Goal: Use online tool/utility: Utilize a website feature to perform a specific function

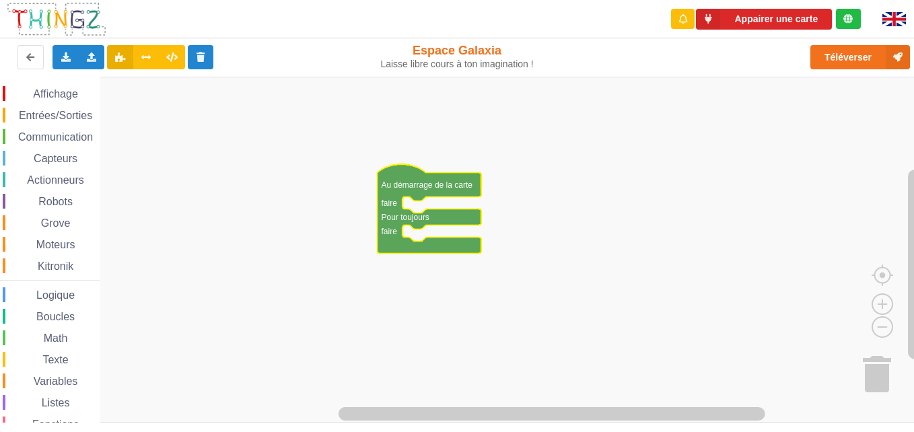
click at [626, 196] on rect "Espace de travail de Blocky" at bounding box center [461, 250] width 923 height 346
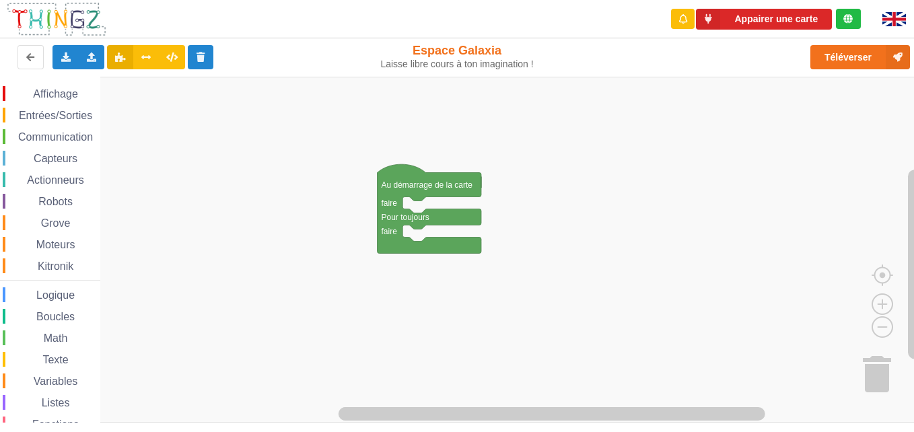
click at [626, 196] on rect "Espace de travail de Blocky" at bounding box center [461, 250] width 923 height 346
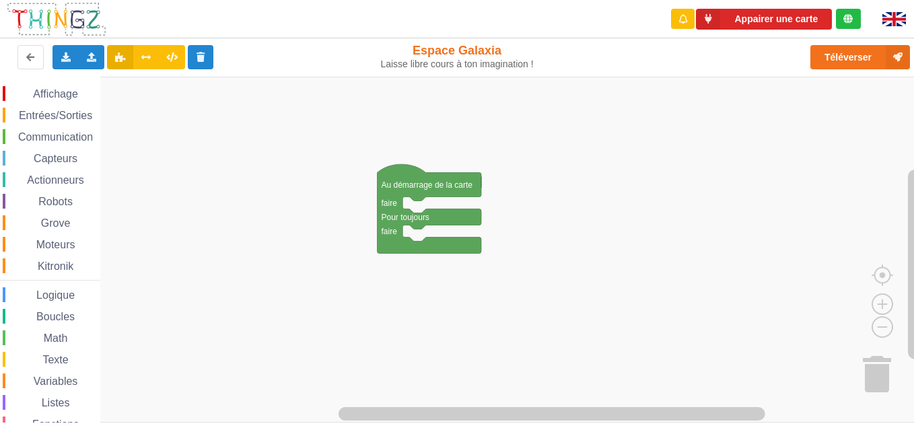
click at [626, 196] on rect "Espace de travail de Blocky" at bounding box center [461, 250] width 923 height 346
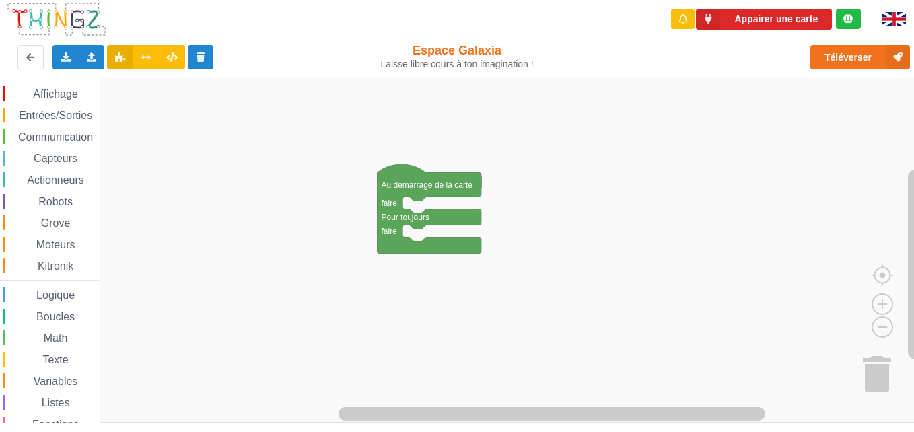
click at [626, 196] on rect "Espace de travail de Blocky" at bounding box center [461, 250] width 923 height 346
click at [65, 98] on span "Affichage" at bounding box center [55, 93] width 48 height 11
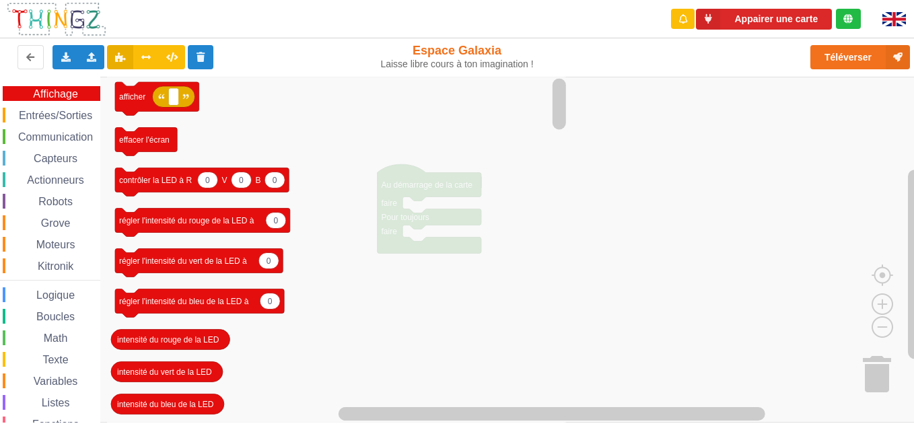
click at [59, 128] on div "Affichage Entrées/Sorties Communication Capteurs Actionneurs Robots Grove Moteu…" at bounding box center [50, 277] width 100 height 382
click at [59, 131] on div "Communication" at bounding box center [52, 136] width 98 height 15
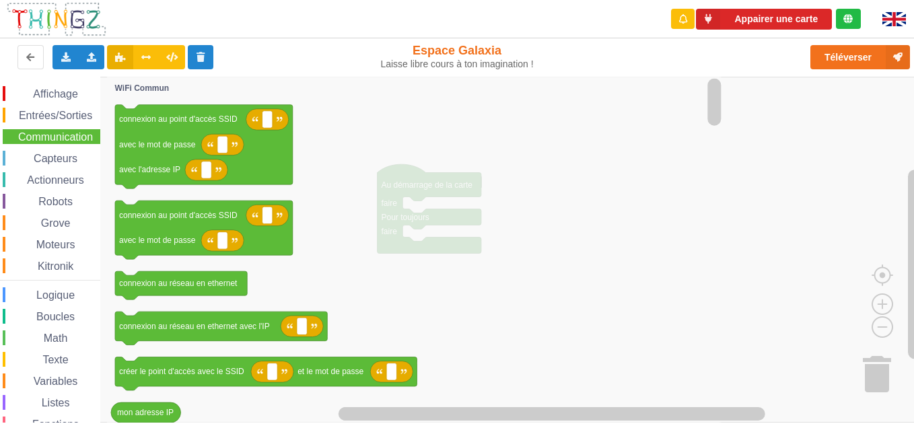
click at [59, 131] on div "Communication" at bounding box center [52, 136] width 98 height 15
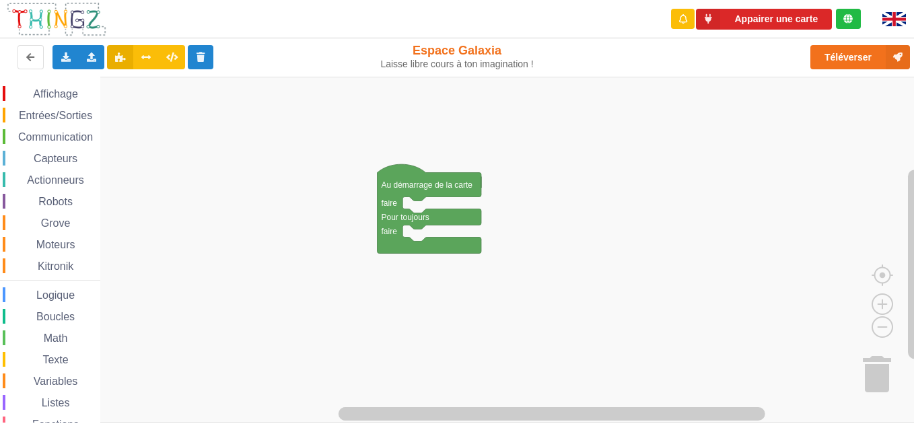
click at [51, 170] on div "Affichage Entrées/Sorties Communication Capteurs Actionneurs Robots Grove Moteu…" at bounding box center [50, 277] width 100 height 382
drag, startPoint x: 51, startPoint y: 170, endPoint x: 59, endPoint y: 172, distance: 7.7
click at [59, 172] on div "Affichage Entrées/Sorties Communication Capteurs Actionneurs Robots Grove Moteu…" at bounding box center [50, 277] width 100 height 382
click at [59, 172] on div "Actionneurs" at bounding box center [52, 179] width 98 height 15
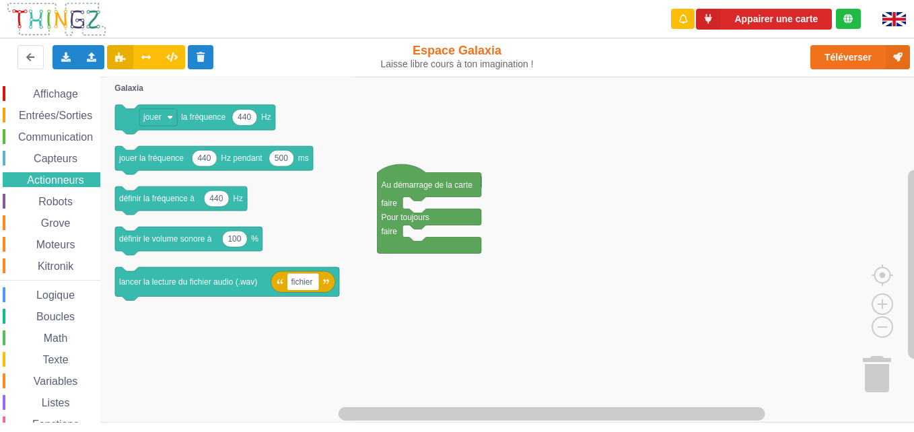
click at [45, 92] on span "Affichage" at bounding box center [55, 93] width 48 height 11
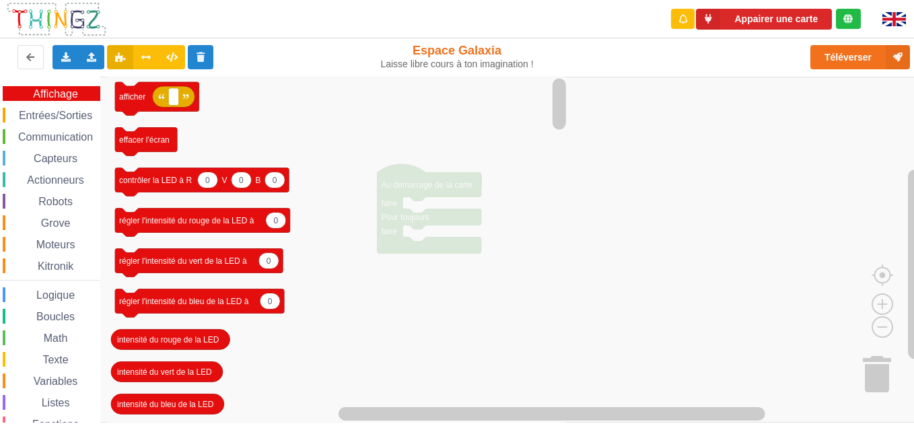
click at [547, 217] on icon "Espace de travail de Blocky" at bounding box center [338, 250] width 462 height 346
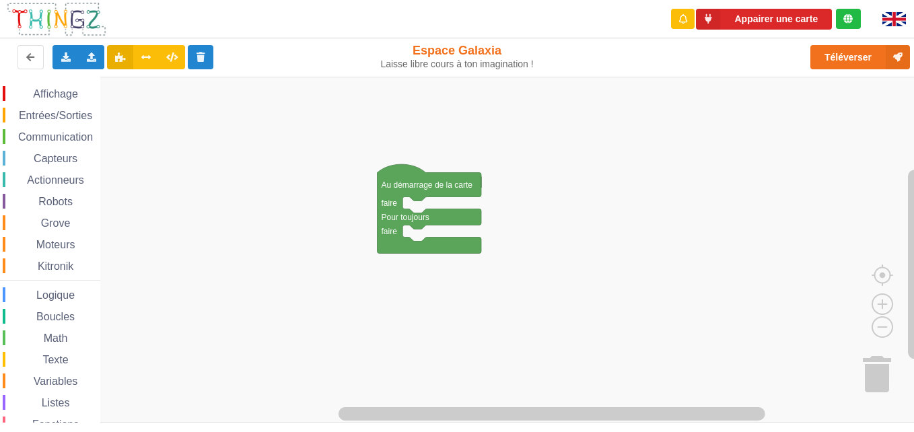
click at [697, 112] on rect "Espace de travail de Blocky" at bounding box center [461, 250] width 923 height 346
click at [73, 139] on span "Communication" at bounding box center [55, 136] width 79 height 11
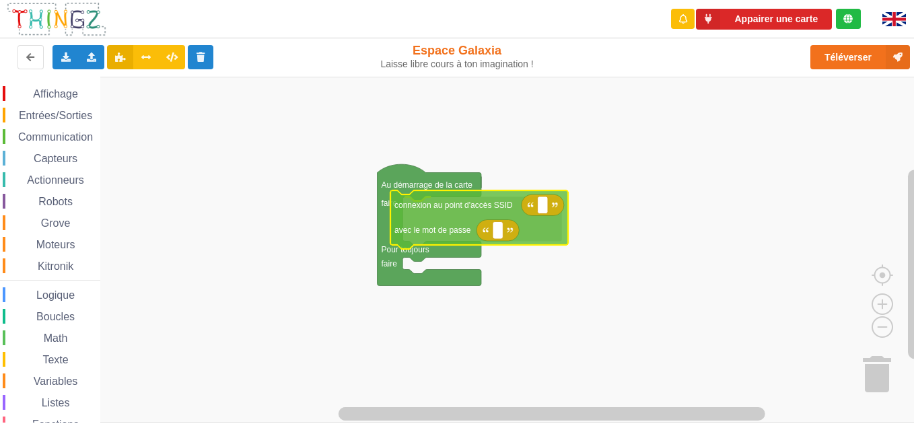
click at [508, 217] on div "Affichage Entrées/Sorties Communication Capteurs Actionneurs Robots Grove Moteu…" at bounding box center [461, 250] width 923 height 346
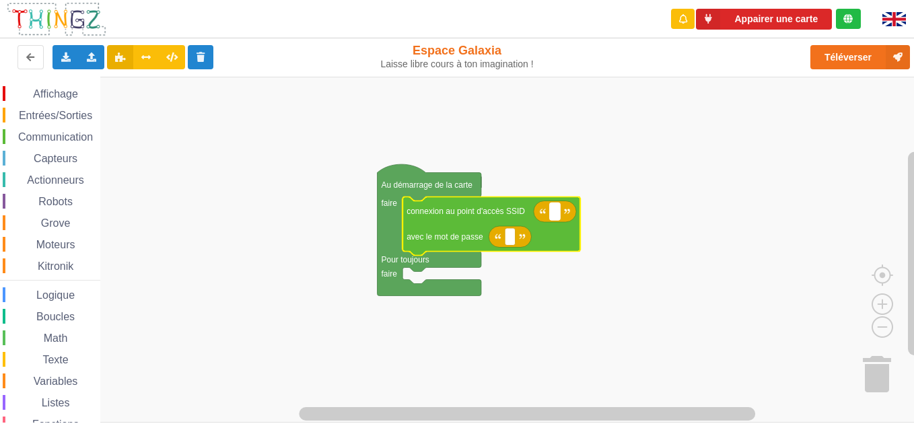
click at [559, 213] on rect "Espace de travail de Blocky" at bounding box center [555, 211] width 10 height 17
click at [559, 213] on input "tchnoa" at bounding box center [567, 211] width 34 height 17
click at [559, 213] on input "tS" at bounding box center [557, 211] width 15 height 17
type input "technoa"
click at [547, 216] on icon "Espace de travail de Blocky" at bounding box center [569, 212] width 71 height 22
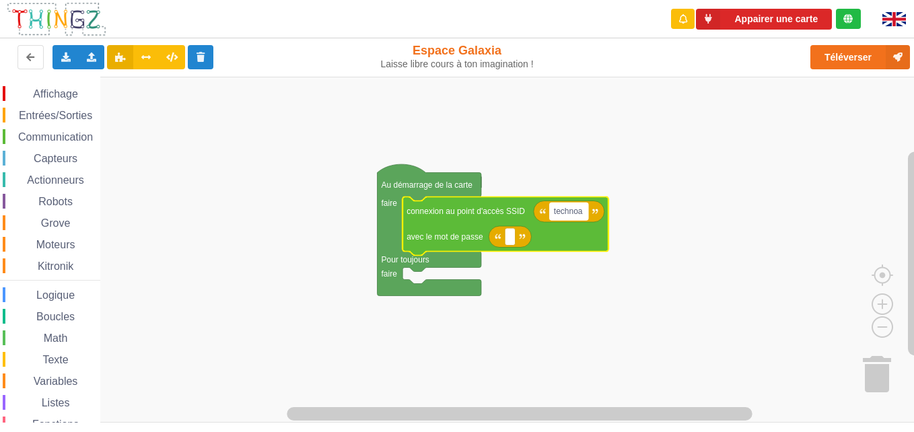
click at [585, 215] on rect "Espace de travail de Blocky" at bounding box center [569, 211] width 38 height 17
click at [672, 255] on rect "Espace de travail de Blocky" at bounding box center [461, 250] width 923 height 346
click at [585, 213] on rect "Espace de travail de Blocky" at bounding box center [569, 211] width 38 height 17
click at [573, 229] on input "technoa" at bounding box center [569, 222] width 38 height 17
click at [585, 226] on input "technoa" at bounding box center [569, 222] width 38 height 17
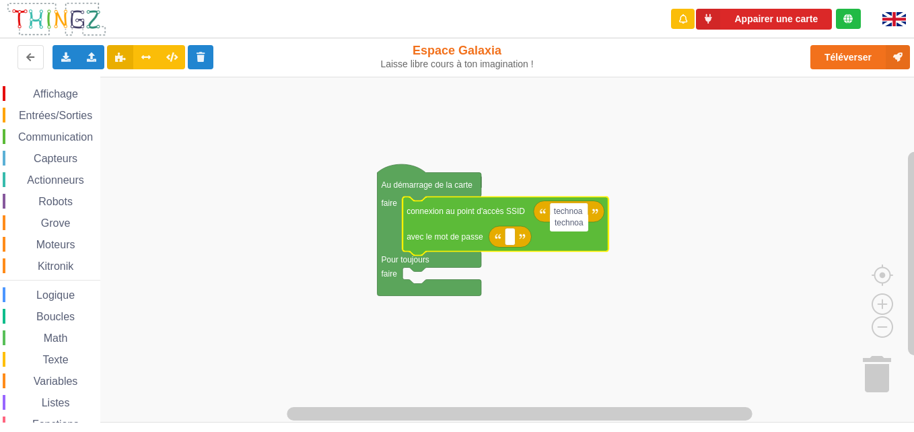
type input "technoaS"
click at [585, 226] on icon "Espace de travail de Blocky" at bounding box center [507, 226] width 210 height 59
click at [508, 240] on rect "Espace de travail de Blocky" at bounding box center [510, 236] width 10 height 17
click at [508, 240] on input at bounding box center [510, 248] width 10 height 17
click at [509, 244] on input at bounding box center [510, 248] width 10 height 17
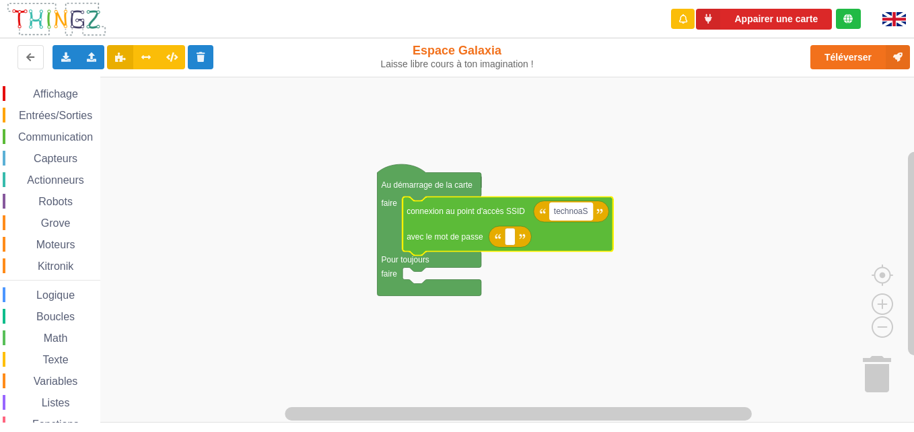
click at [588, 214] on rect "Espace de travail de Blocky" at bounding box center [571, 211] width 43 height 17
type input "technoa5"
click at [510, 238] on text "Espace de travail de Blocky" at bounding box center [510, 236] width 2 height 9
type input "1234567890"
click at [579, 365] on rect "Espace de travail de Blocky" at bounding box center [461, 250] width 923 height 346
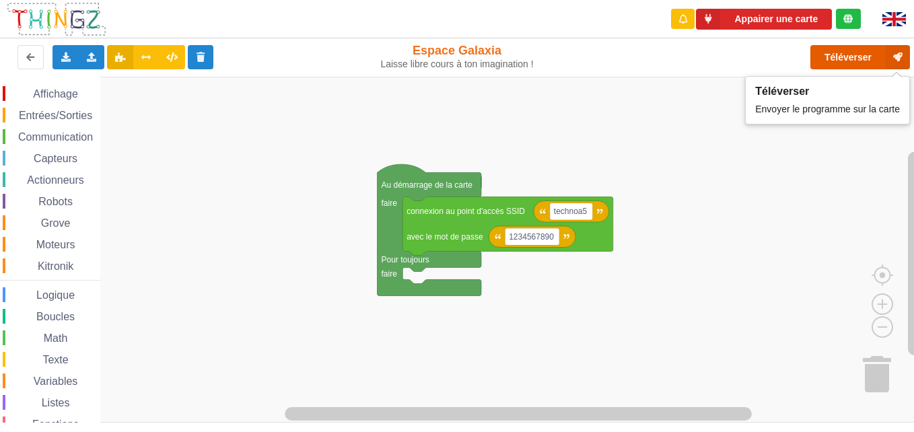
click at [853, 61] on button "Téléverser" at bounding box center [860, 57] width 100 height 24
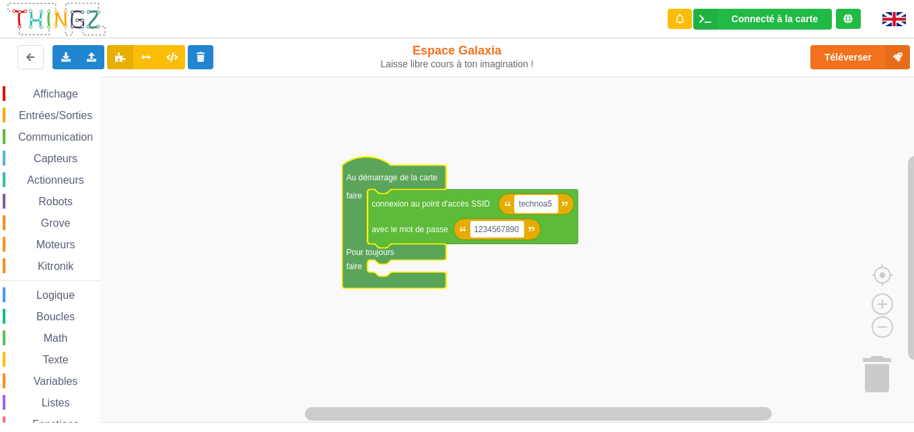
click at [523, 207] on text "technoa5" at bounding box center [536, 203] width 34 height 9
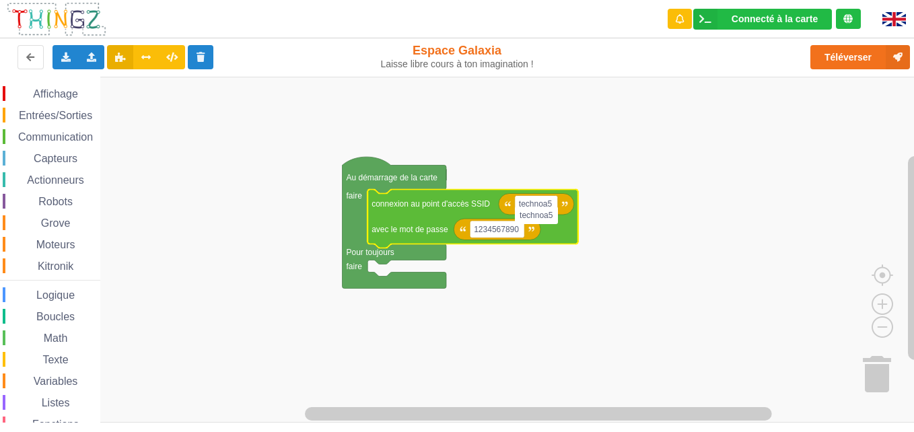
click at [523, 207] on input "technoa5" at bounding box center [536, 215] width 43 height 17
click at [535, 221] on input "technoa5" at bounding box center [536, 215] width 43 height 17
click at [511, 234] on text "1234567890" at bounding box center [496, 229] width 45 height 9
click at [511, 234] on input "1234567890" at bounding box center [497, 240] width 55 height 17
